Goal: Navigation & Orientation: Find specific page/section

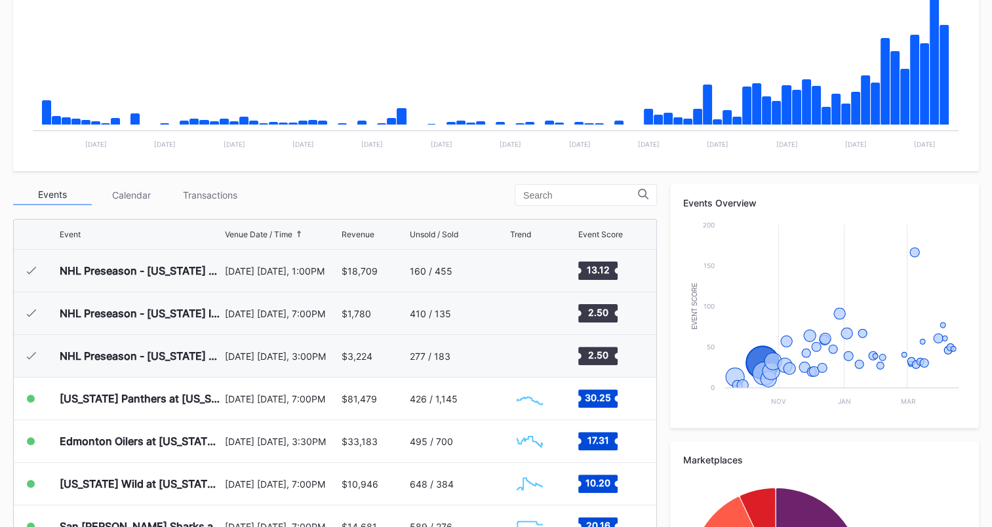
scroll to position [128, 0]
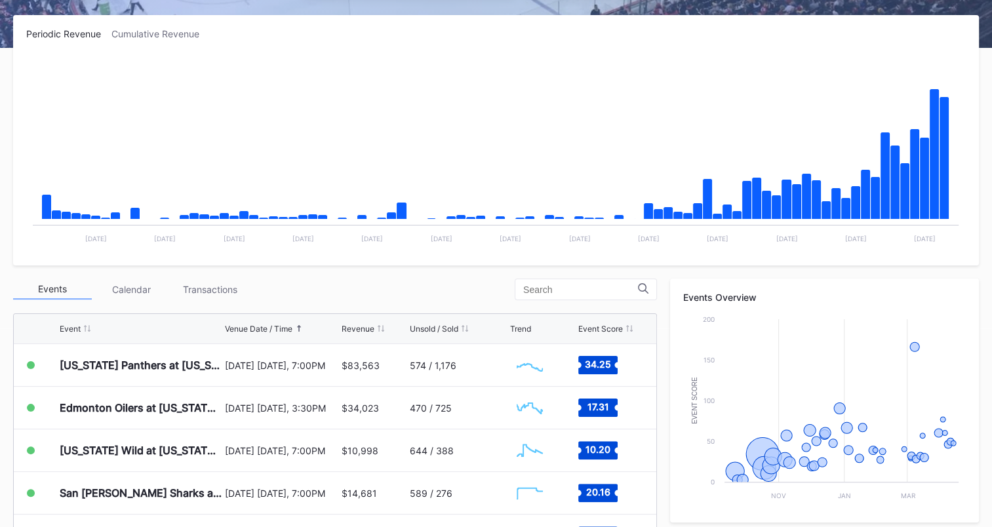
scroll to position [262, 0]
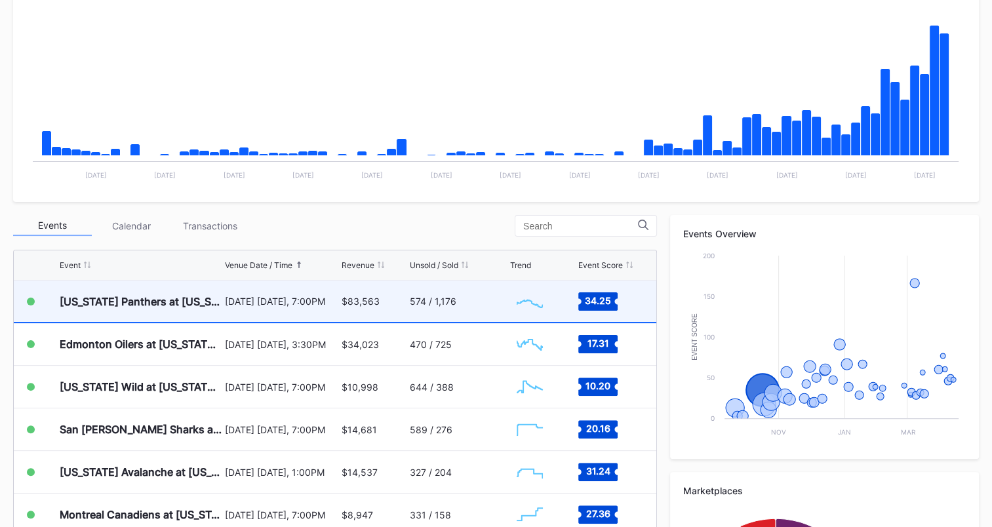
click at [470, 300] on div "574 / 1,176" at bounding box center [458, 301] width 97 height 41
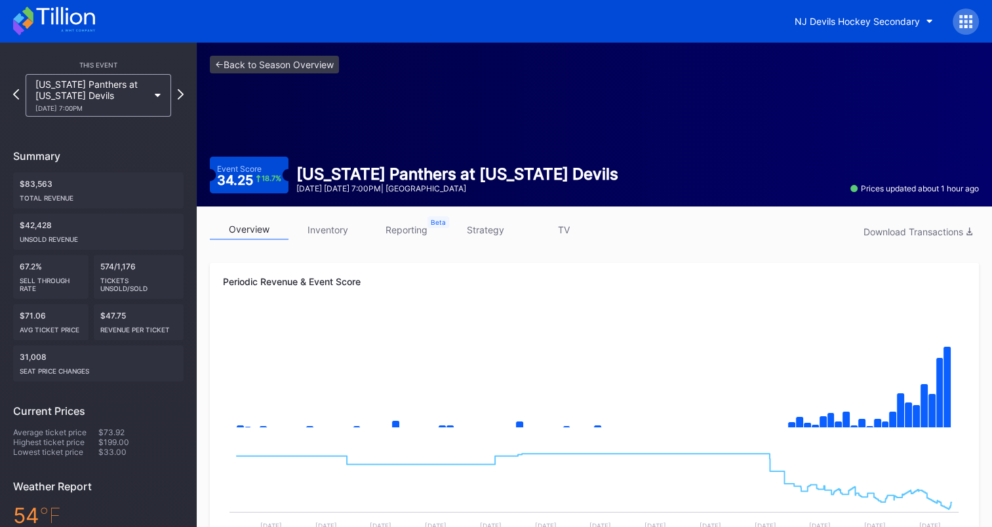
click at [44, 14] on icon at bounding box center [65, 16] width 58 height 18
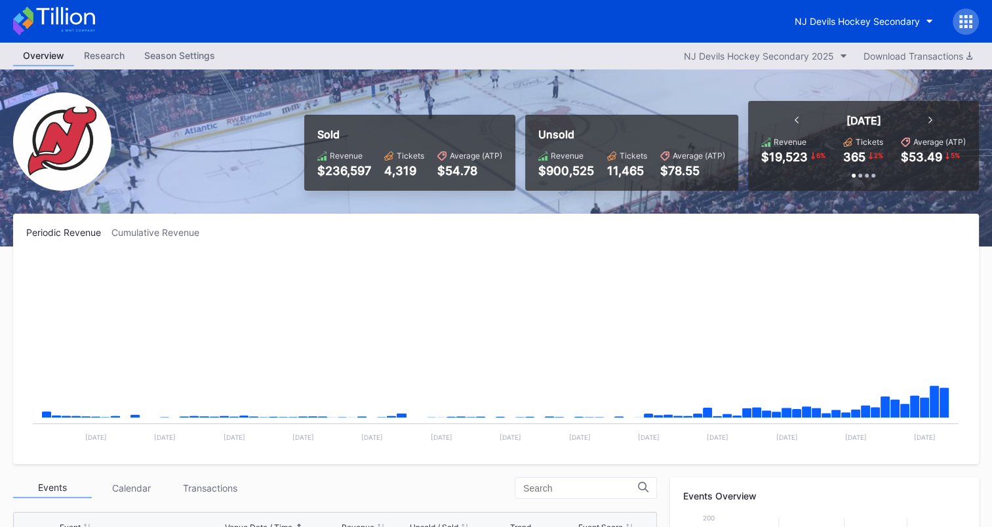
scroll to position [128, 0]
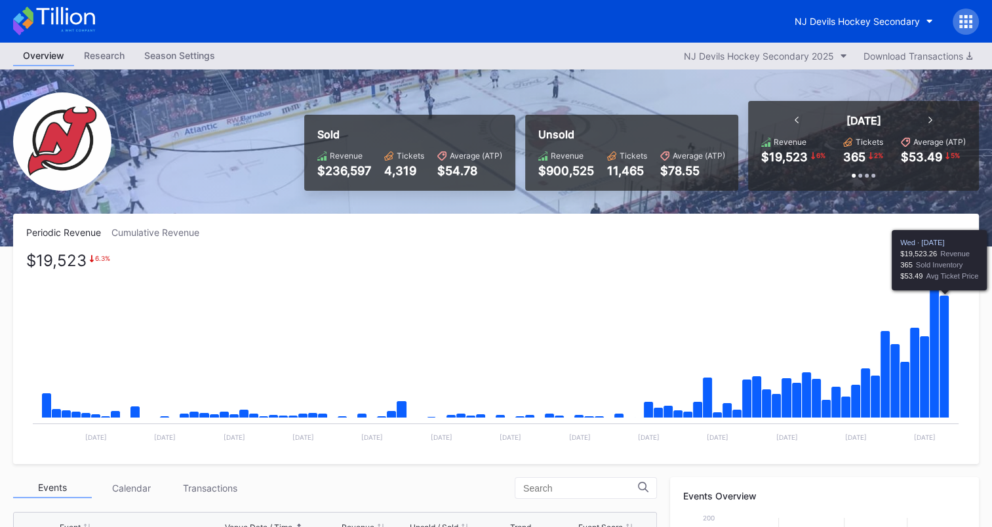
click at [944, 329] on icon "Chart title" at bounding box center [945, 357] width 10 height 123
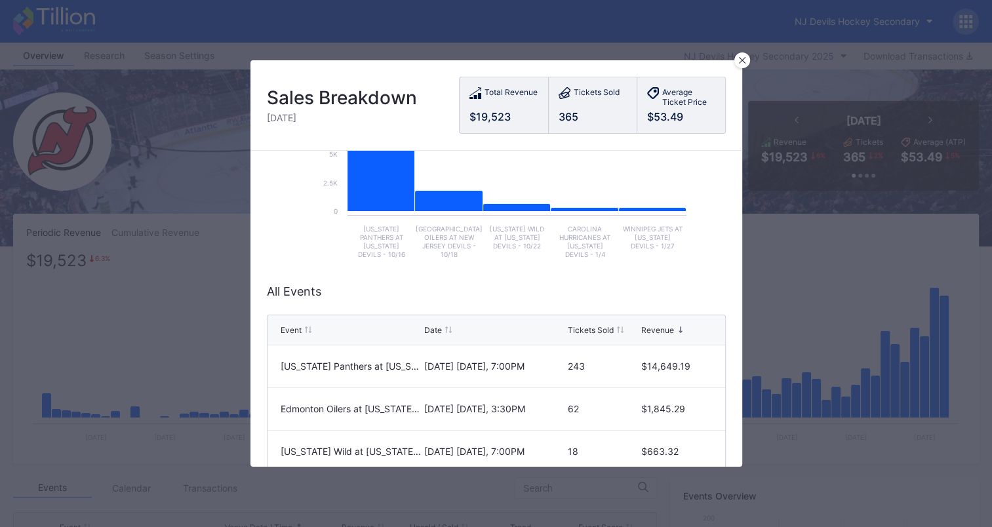
scroll to position [262, 0]
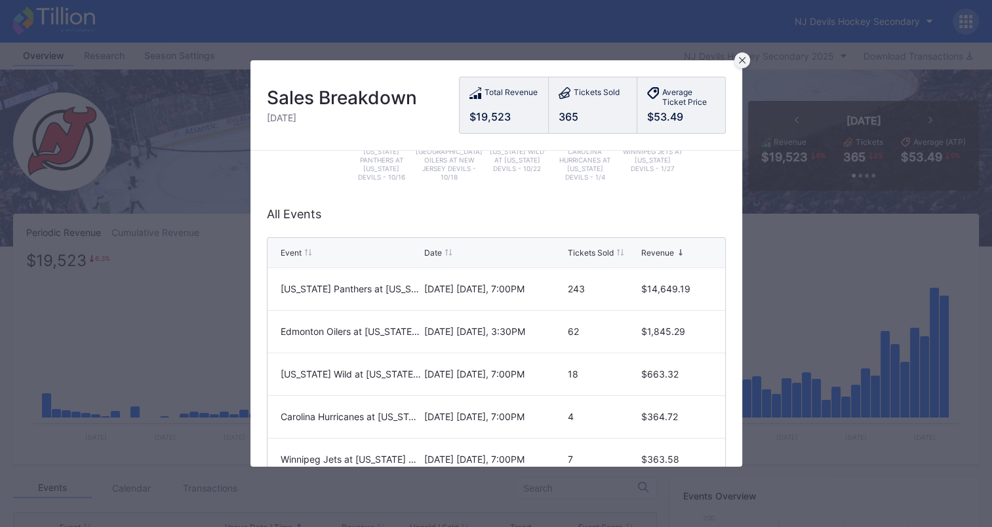
click at [742, 58] on icon at bounding box center [742, 60] width 7 height 7
